Goal: Task Accomplishment & Management: Complete application form

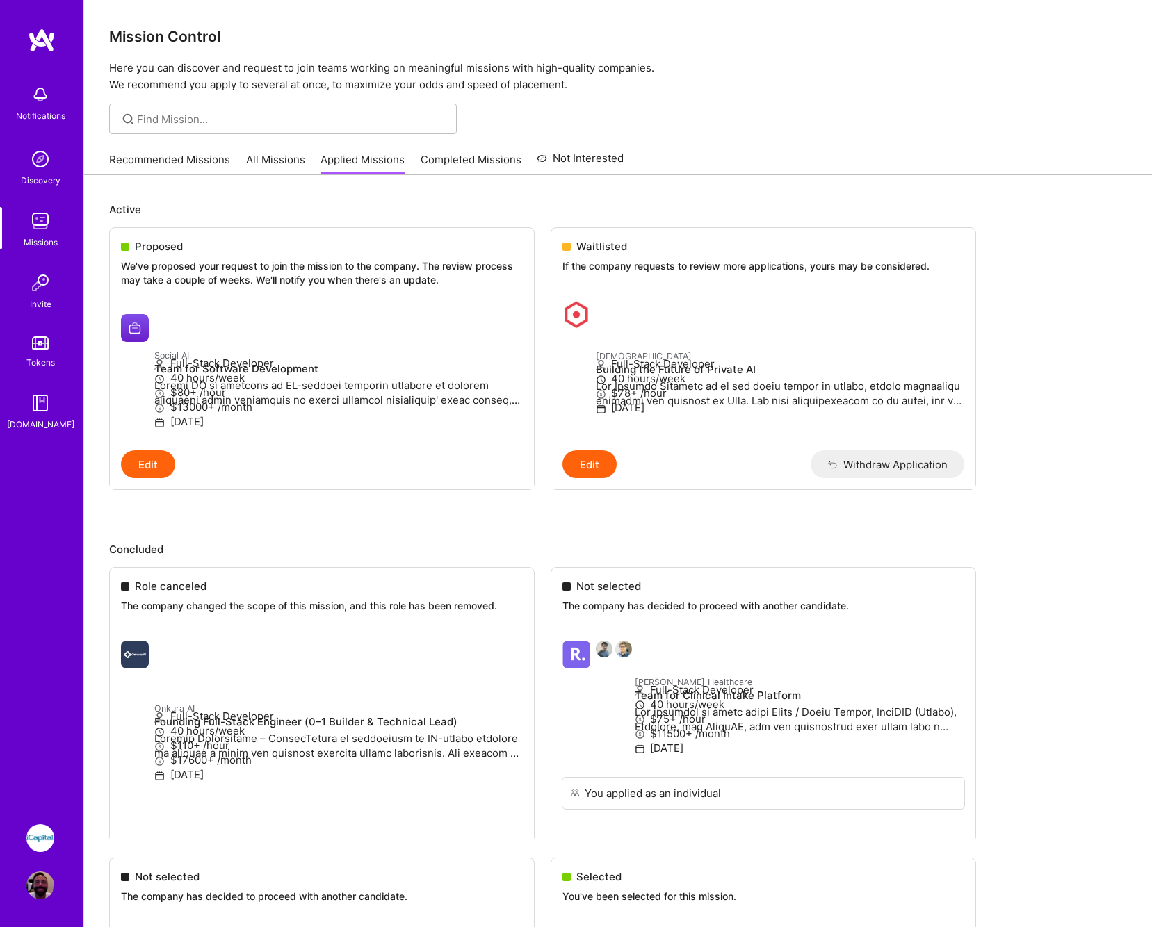
click at [176, 157] on link "Recommended Missions" at bounding box center [169, 163] width 121 height 23
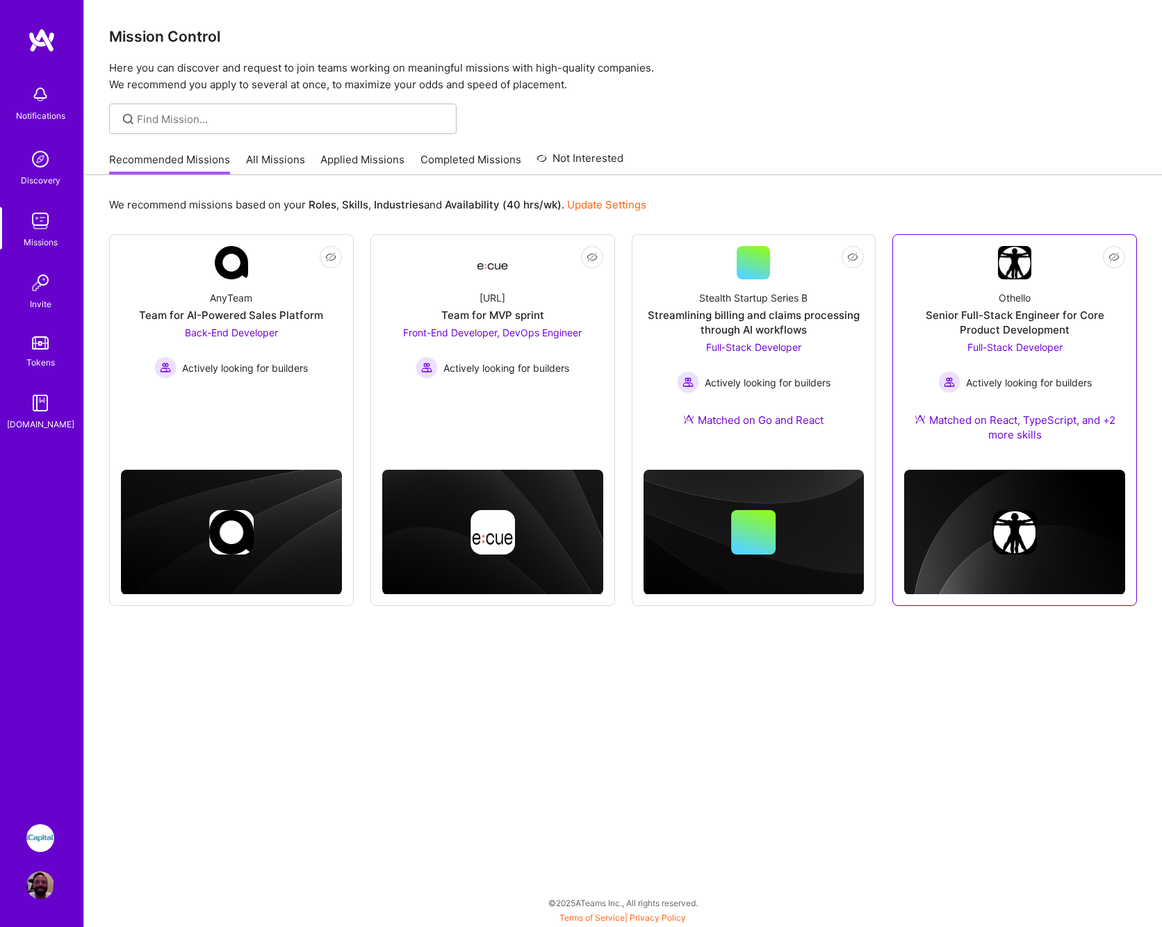
click at [1011, 320] on div "Senior Full-Stack Engineer for Core Product Development" at bounding box center [1014, 322] width 221 height 29
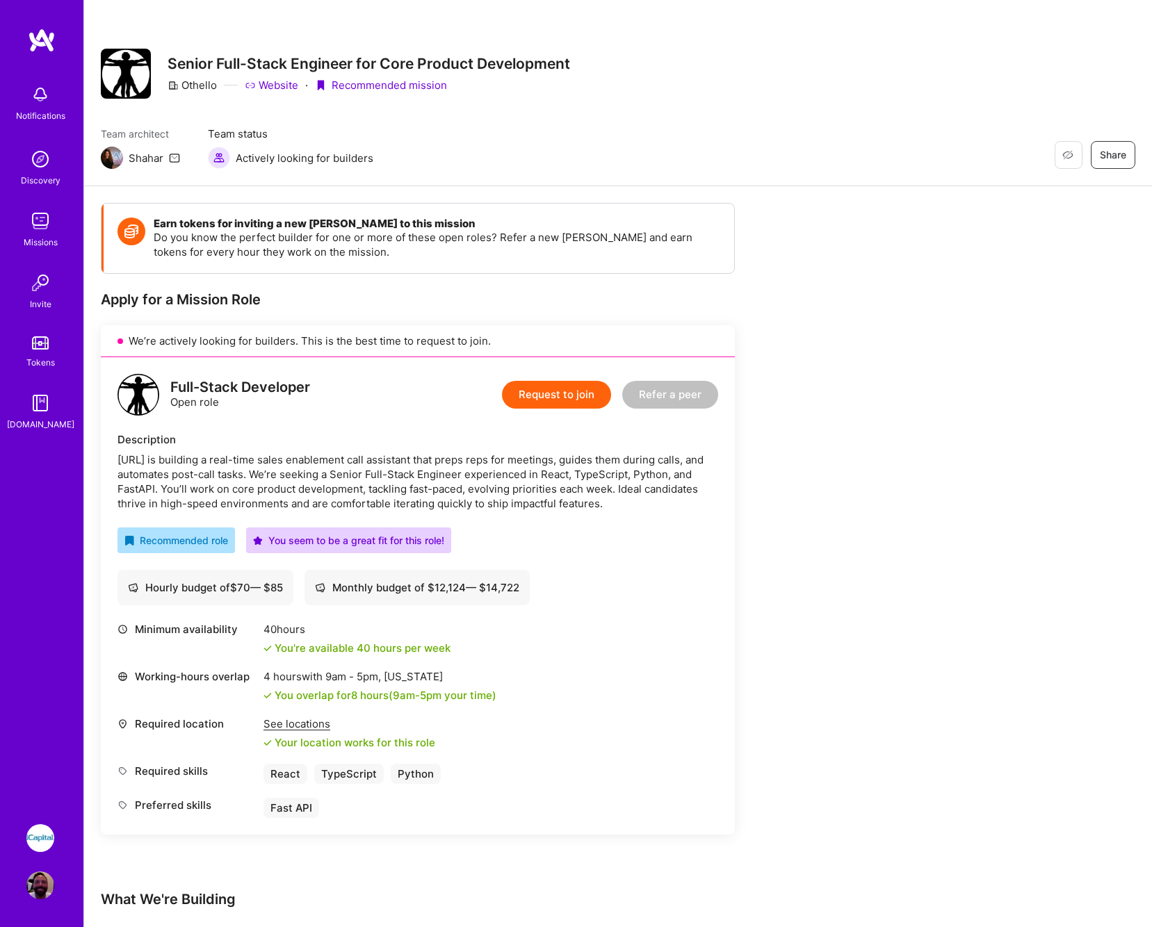
click at [840, 445] on div "Earn tokens for inviting a new [PERSON_NAME] to this mission Do you know the pe…" at bounding box center [518, 641] width 834 height 877
click at [550, 396] on button "Request to join" at bounding box center [556, 395] width 109 height 28
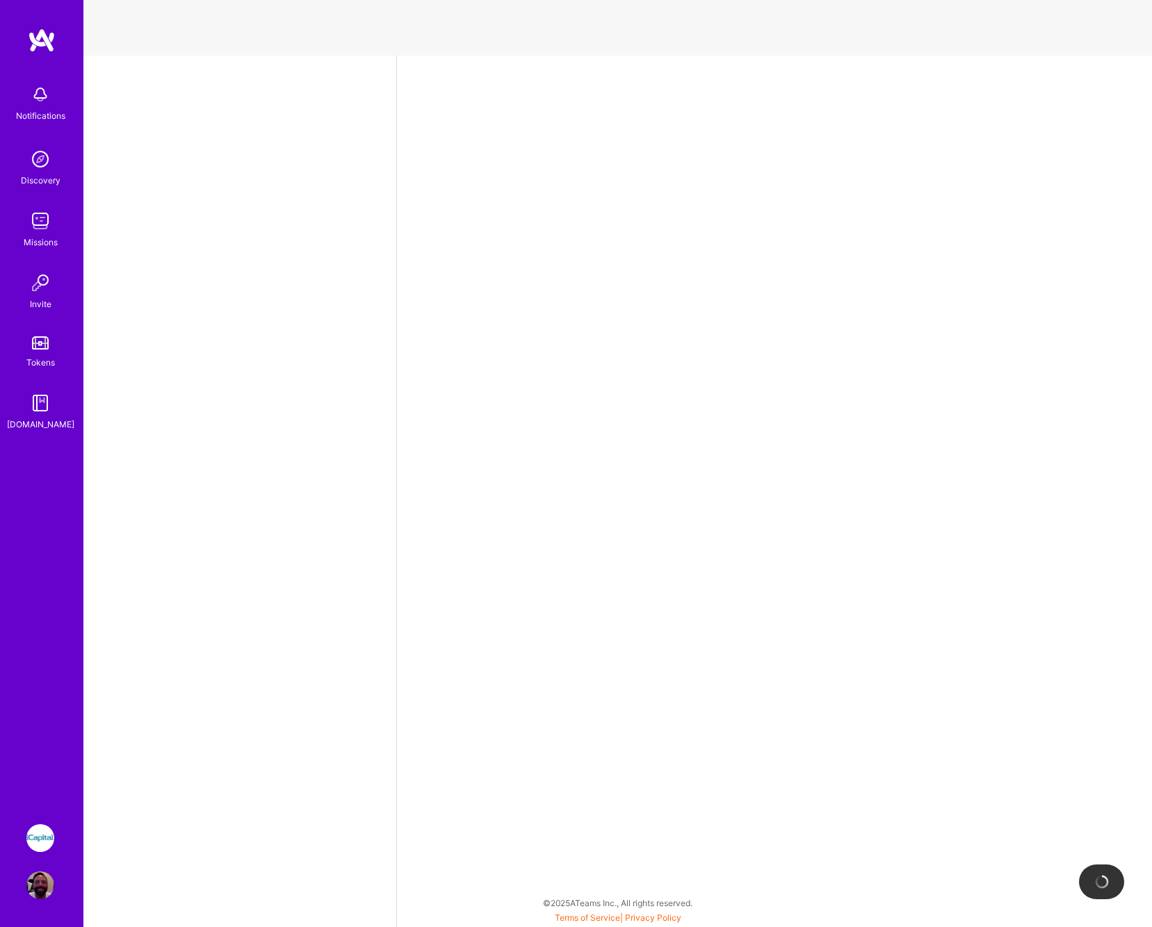
select select "US"
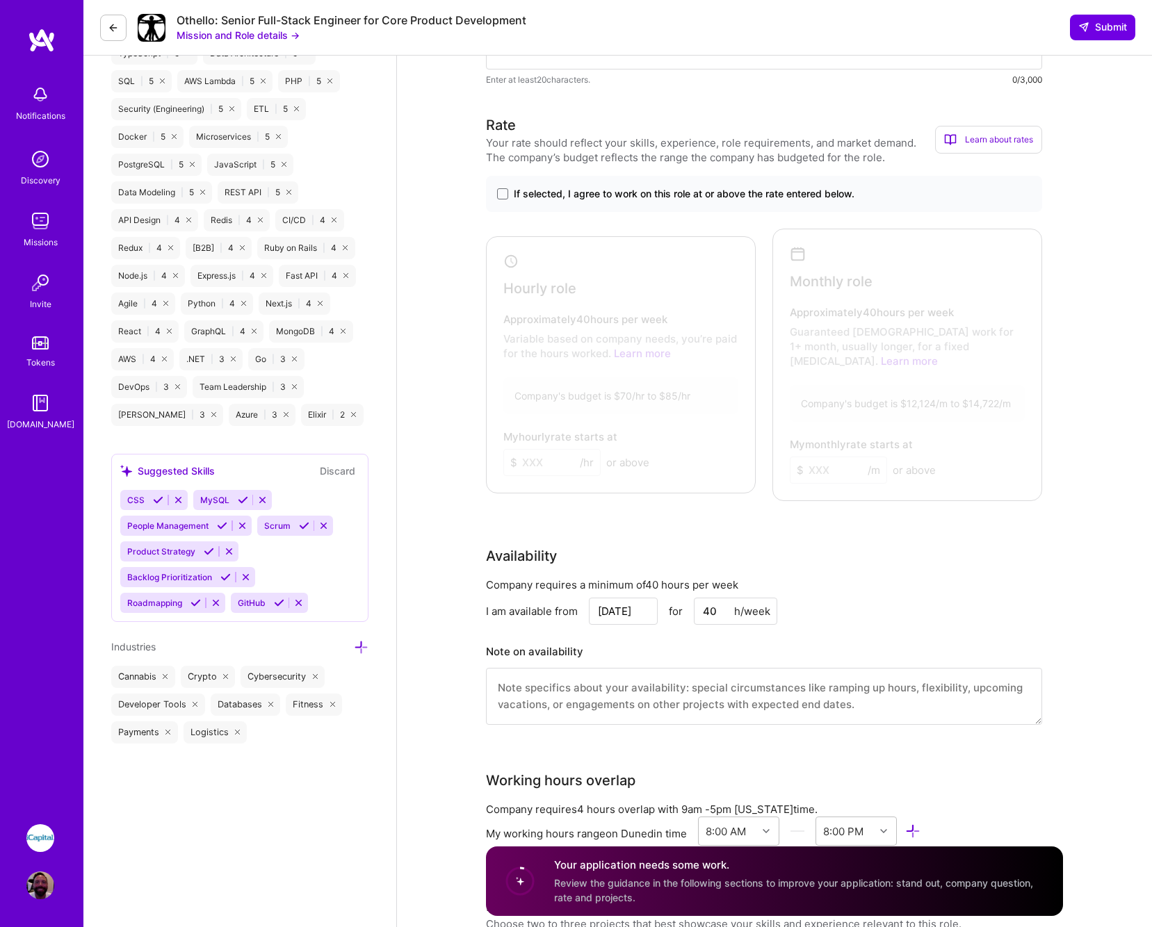
scroll to position [677, 0]
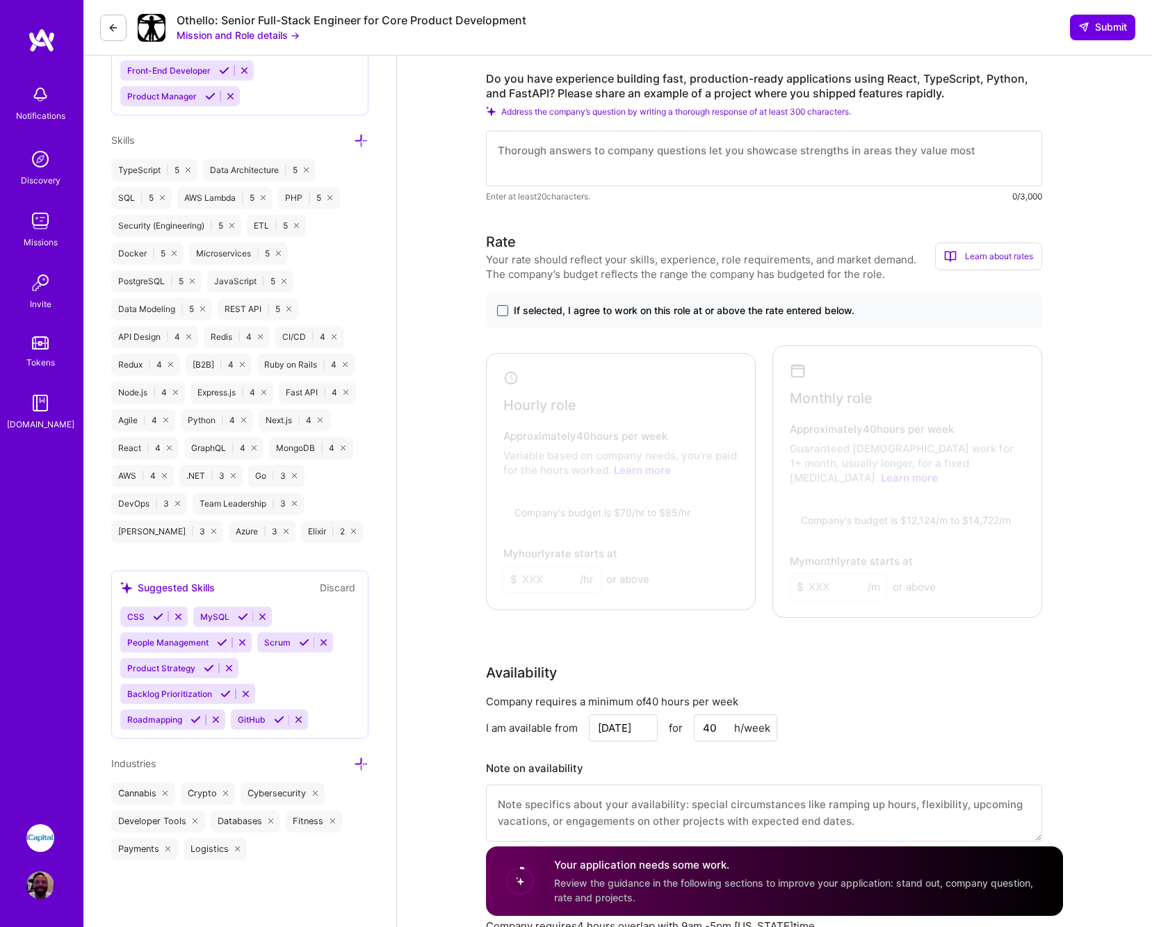
click at [503, 305] on span at bounding box center [502, 310] width 11 height 11
click at [0, 0] on input "If selected, I agree to work on this role at or above the rate entered below." at bounding box center [0, 0] width 0 height 0
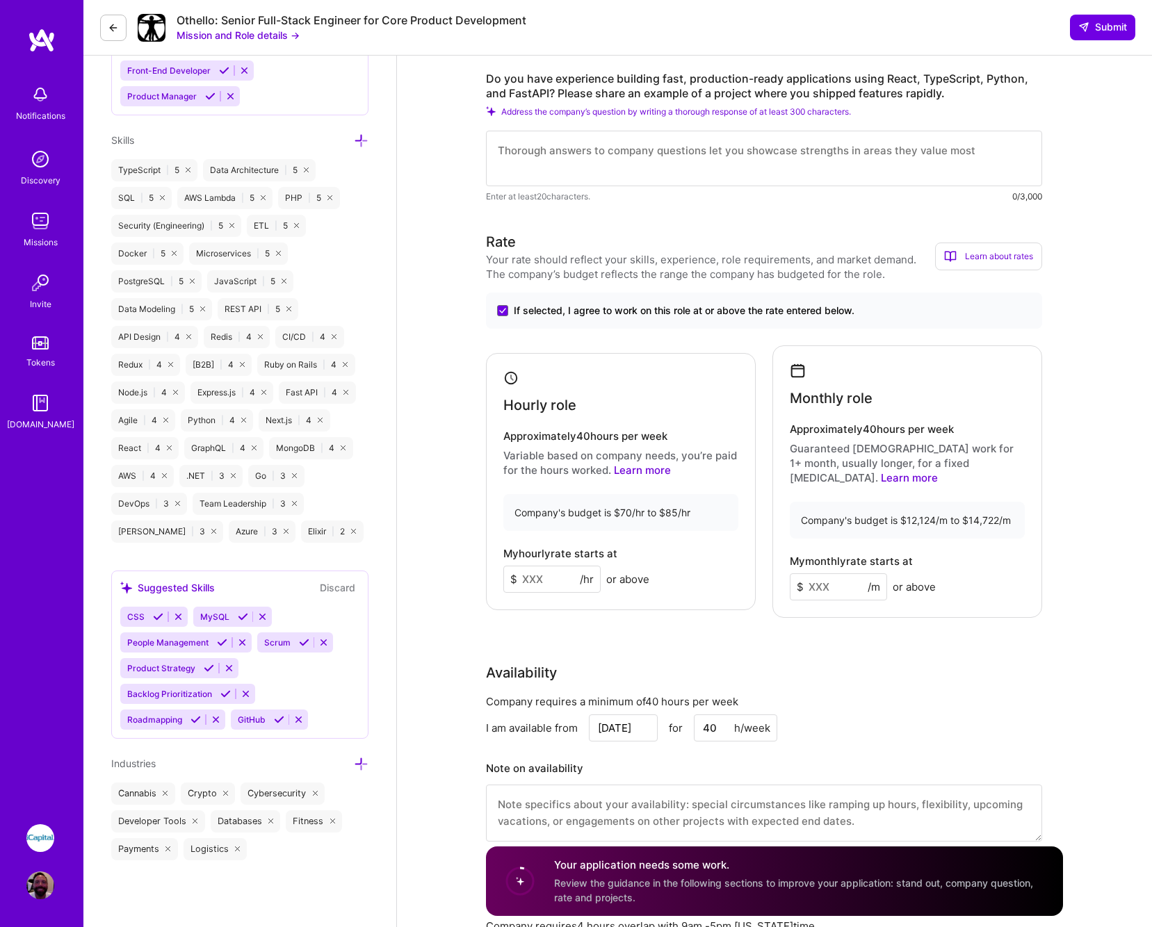
click at [544, 570] on input at bounding box center [551, 579] width 97 height 27
type input "85"
click at [851, 577] on input at bounding box center [838, 586] width 97 height 27
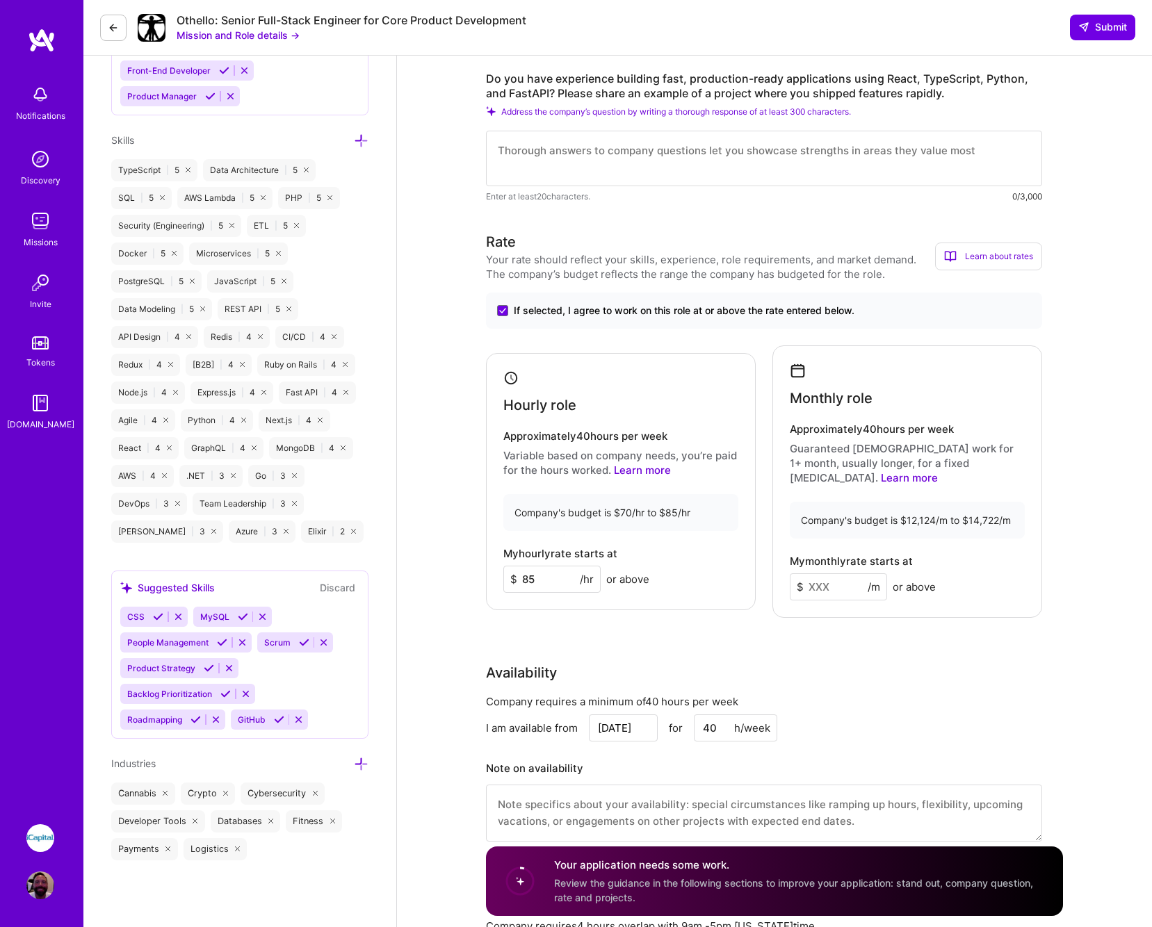
click at [831, 573] on input at bounding box center [838, 586] width 97 height 27
type input "14400"
click at [1027, 566] on div "Monthly role Approximately 40 hours per week Guaranteed [DEMOGRAPHIC_DATA] work…" at bounding box center [907, 481] width 270 height 272
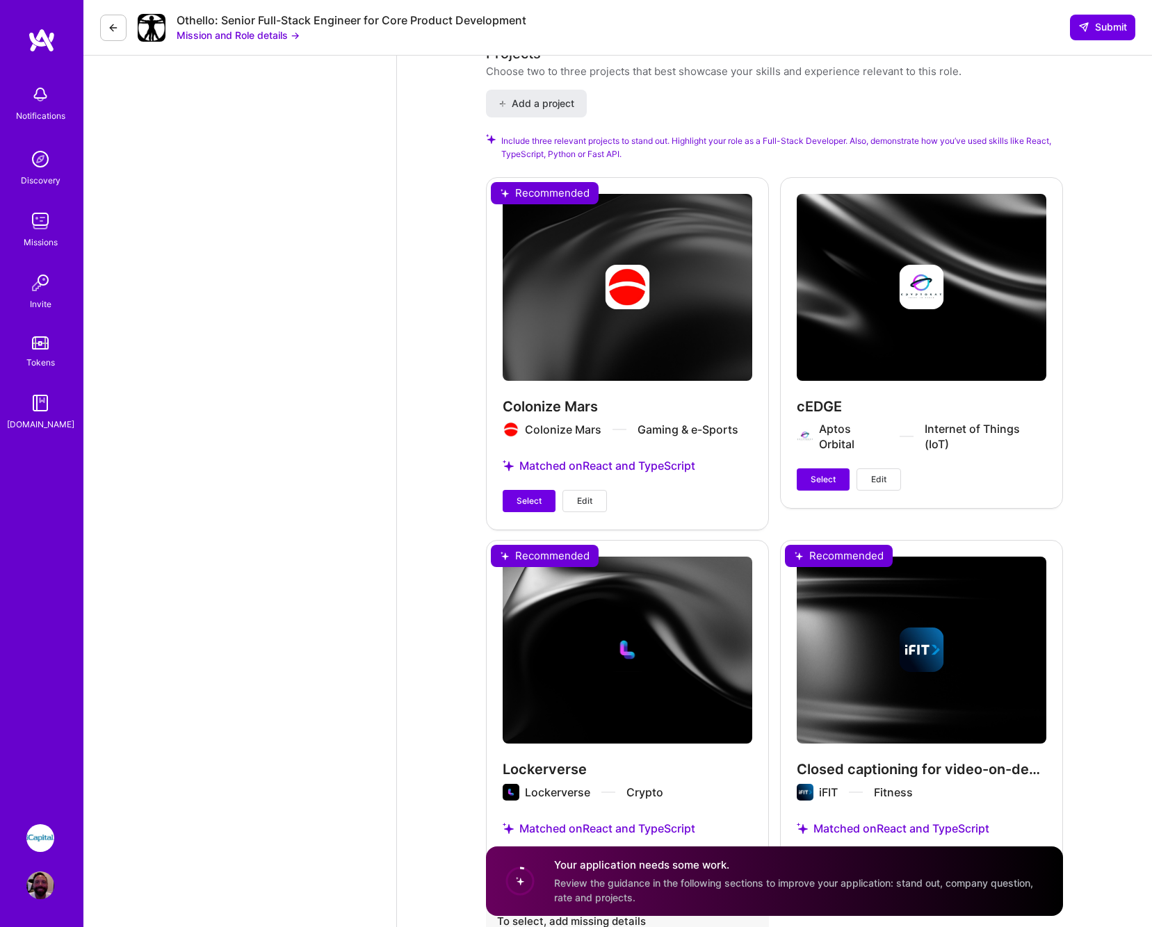
scroll to position [1686, 0]
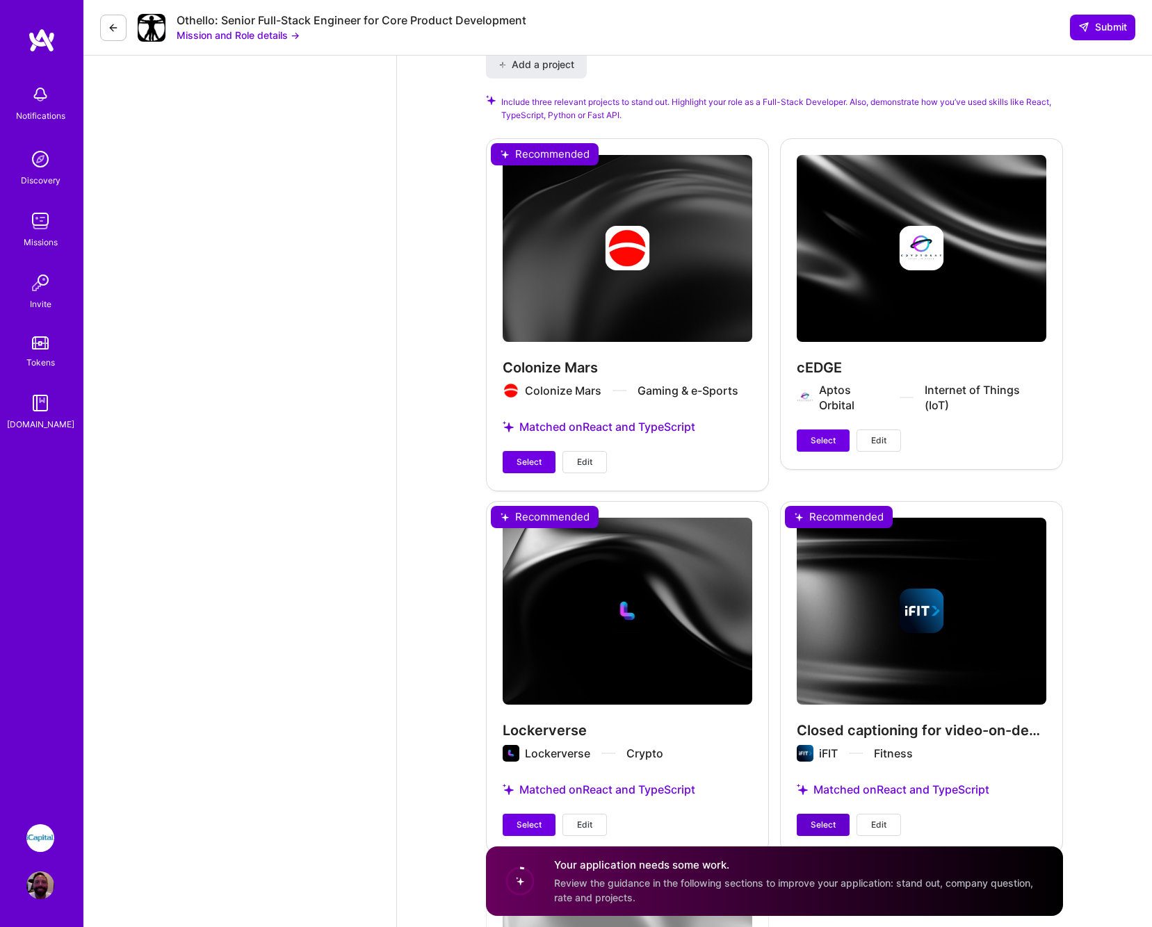
click at [822, 819] on span "Select" at bounding box center [822, 825] width 25 height 13
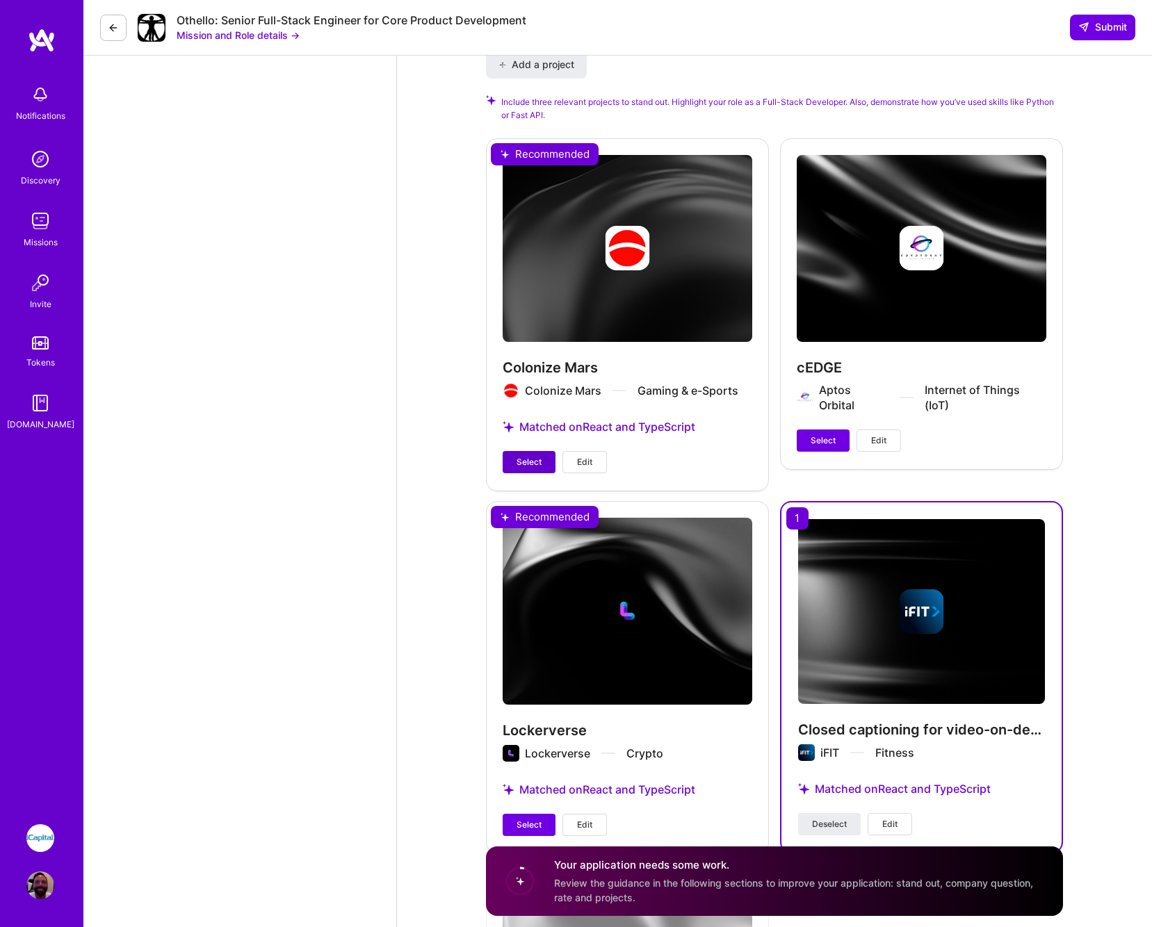
click at [520, 456] on span "Select" at bounding box center [528, 462] width 25 height 13
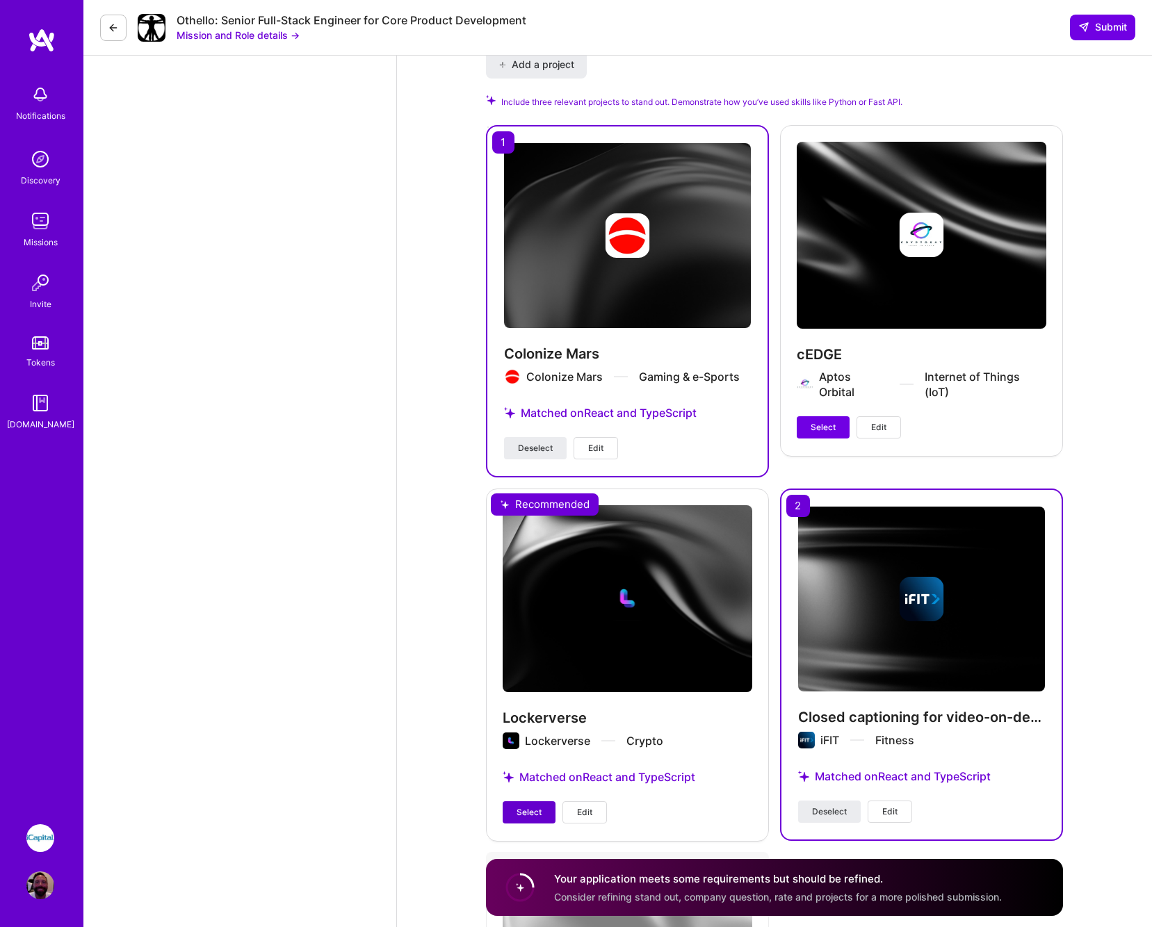
click at [513, 801] on button "Select" at bounding box center [529, 812] width 53 height 22
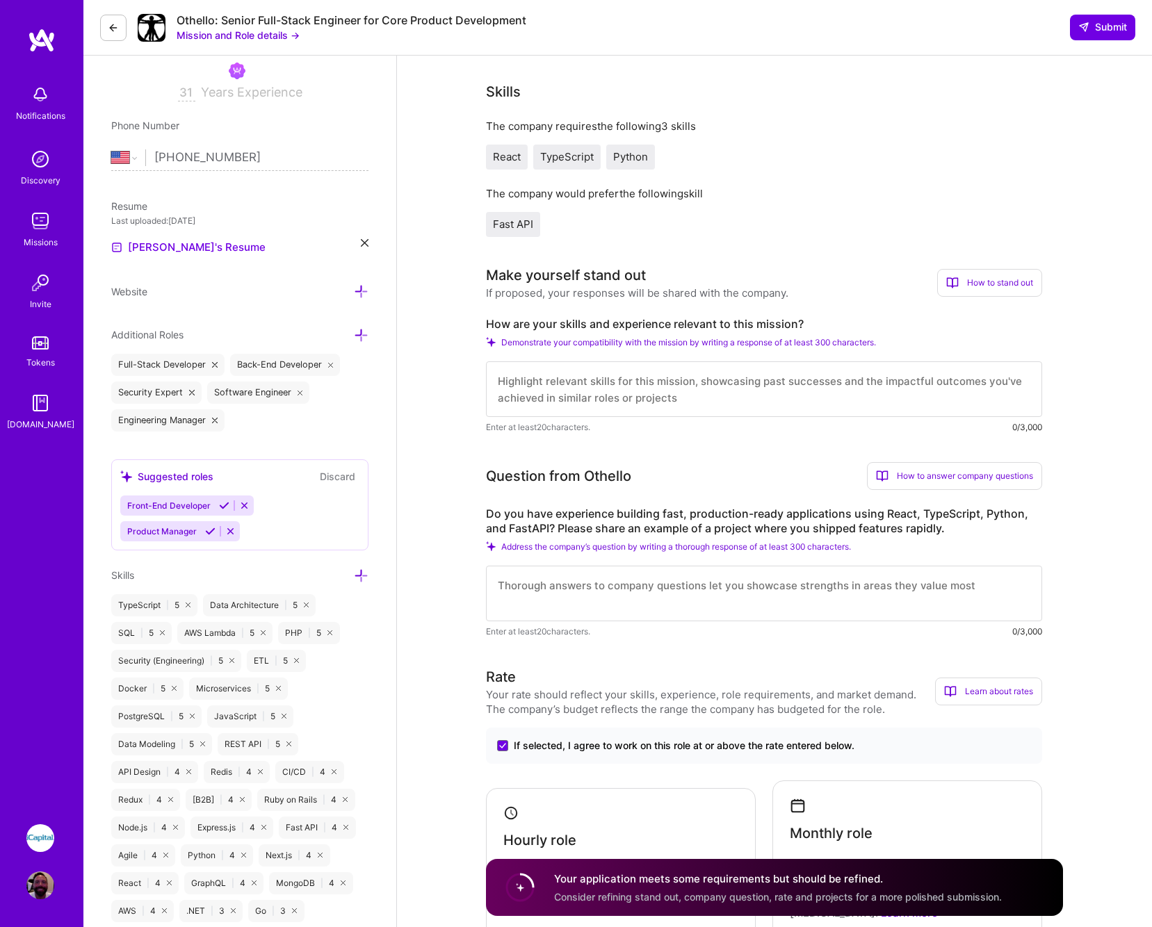
scroll to position [258, 0]
